Goal: Find specific page/section: Find specific page/section

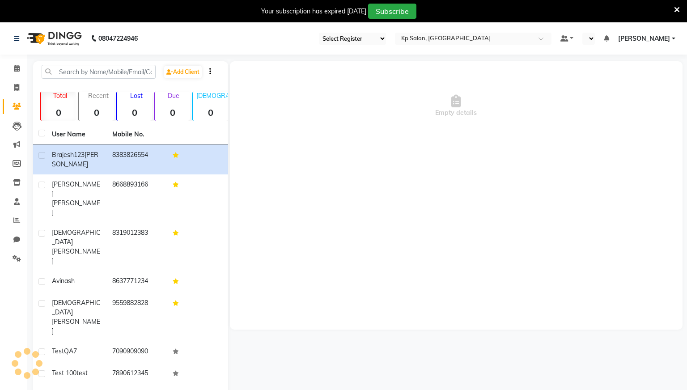
select select "en"
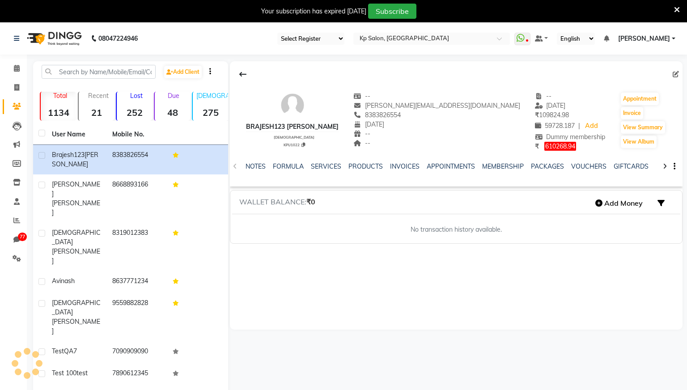
select select "28"
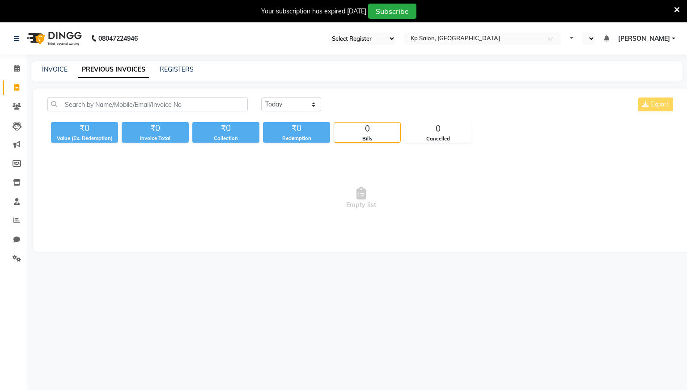
select select "en"
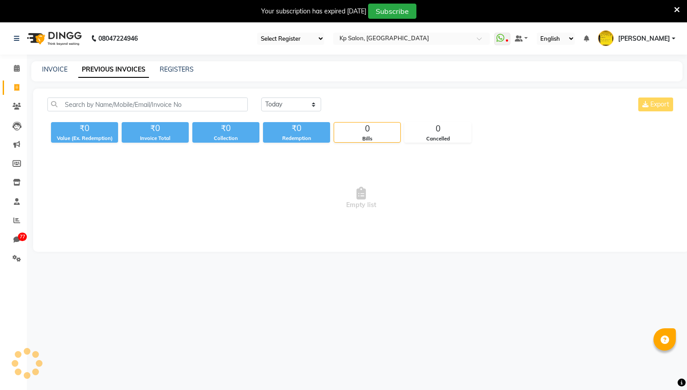
select select "28"
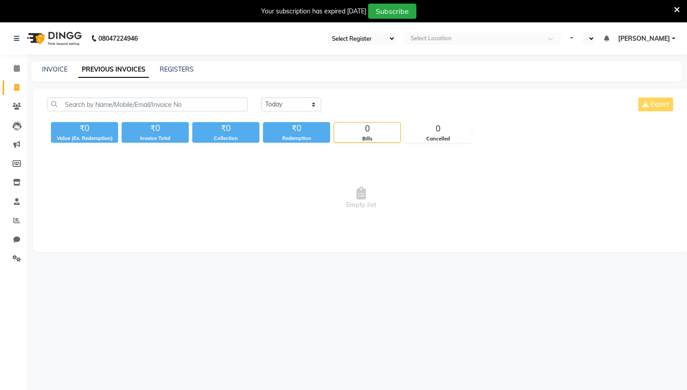
select select "en"
select select "28"
select select "en"
select select "28"
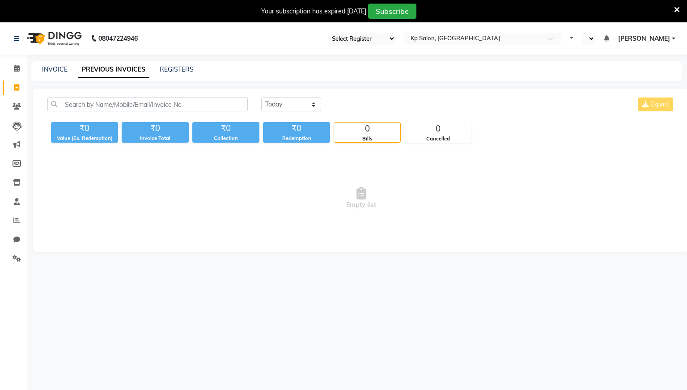
select select "en"
